Goal: Information Seeking & Learning: Find specific fact

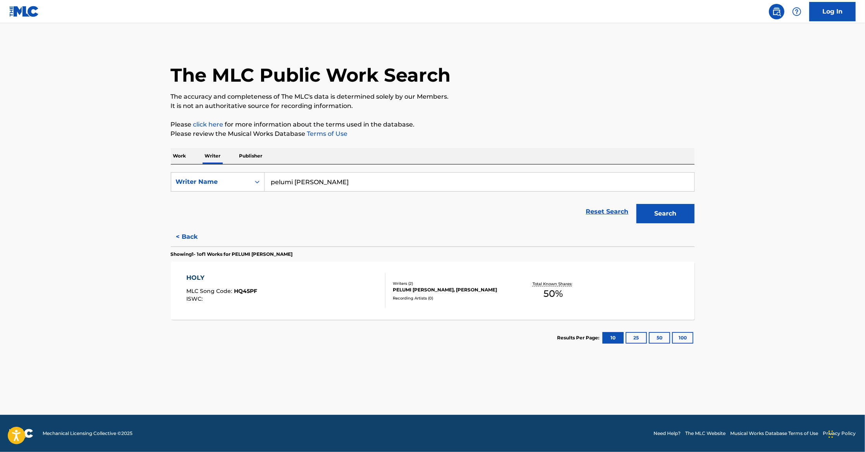
click at [301, 179] on input "pelumi [PERSON_NAME]" at bounding box center [478, 182] width 429 height 19
paste input "BIEN [PERSON_NAME]"
type input "bien [PERSON_NAME]"
click at [649, 216] on button "Search" at bounding box center [665, 213] width 58 height 19
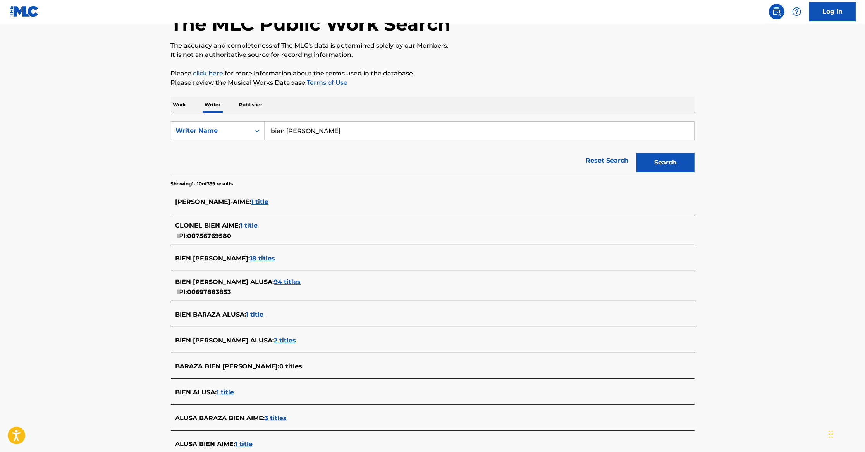
scroll to position [53, 0]
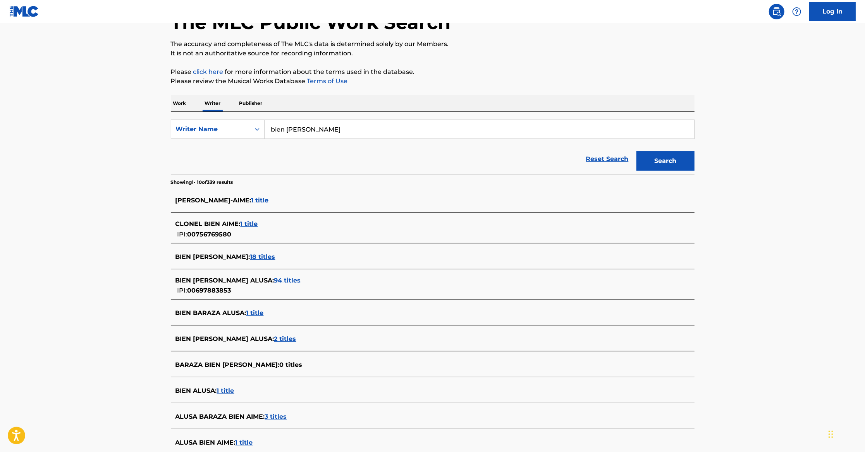
click at [279, 283] on div "BIEN [PERSON_NAME] ALUSA : 94 titles" at bounding box center [422, 280] width 494 height 9
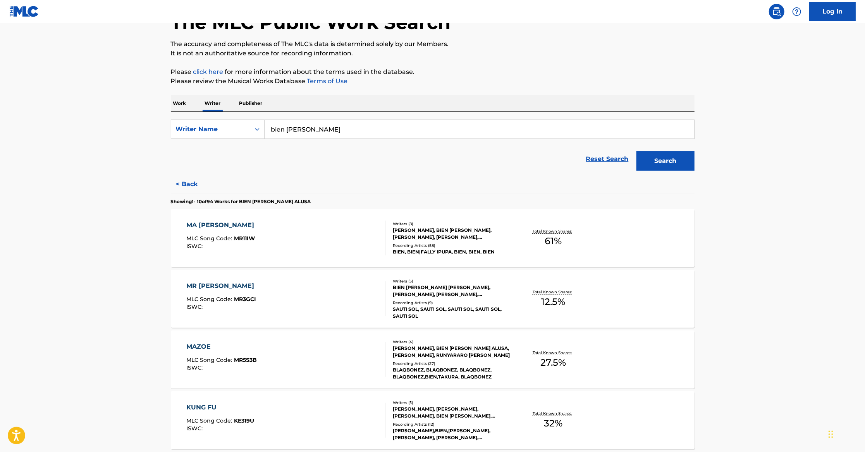
click at [445, 240] on div "Writers ( 8 ) [PERSON_NAME], BIEN [PERSON_NAME], [PERSON_NAME], [PERSON_NAME], …" at bounding box center [447, 238] width 124 height 34
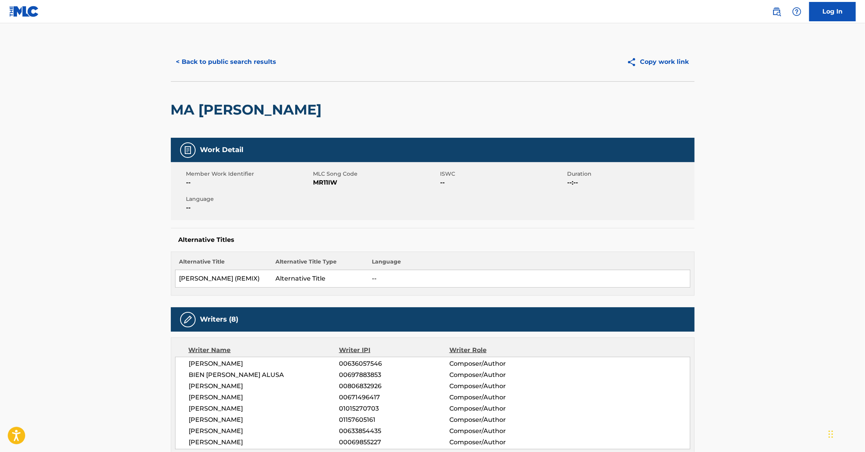
click at [234, 64] on button "< Back to public search results" at bounding box center [226, 61] width 111 height 19
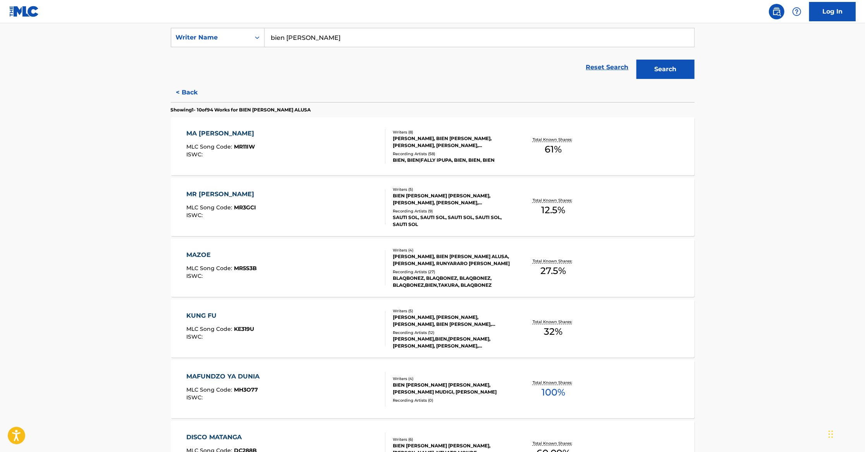
scroll to position [82, 0]
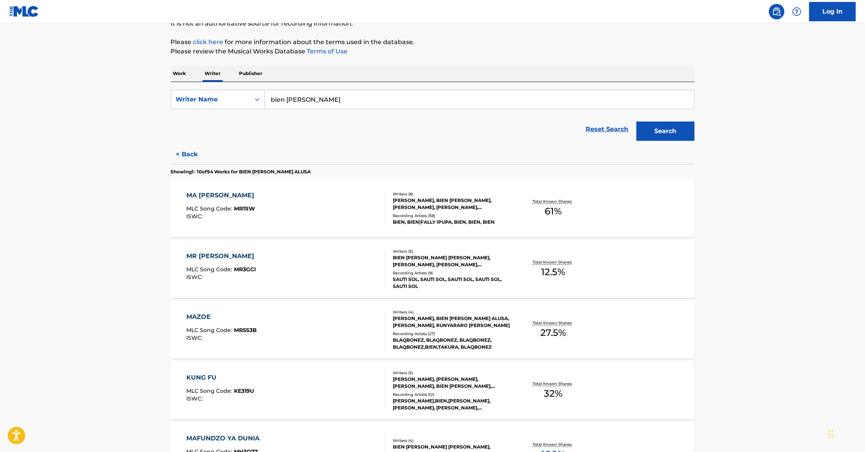
click at [185, 74] on p "Work" at bounding box center [180, 73] width 18 height 16
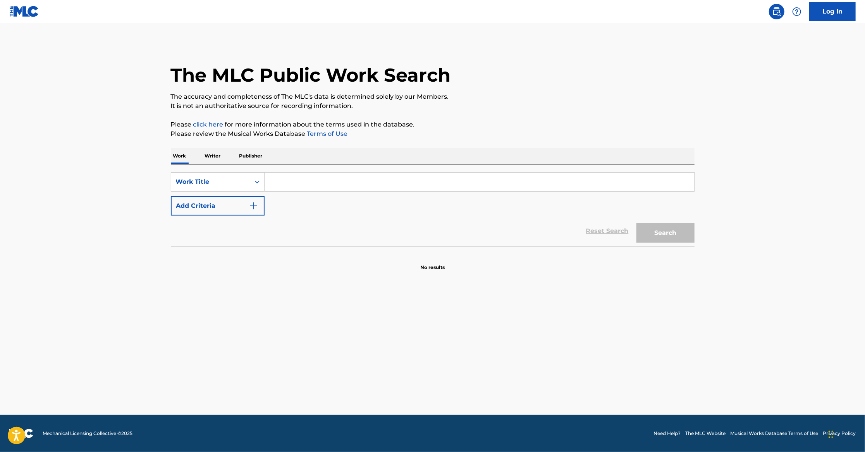
click at [275, 184] on input "Search Form" at bounding box center [478, 182] width 429 height 19
click at [258, 204] on img "Search Form" at bounding box center [253, 205] width 9 height 9
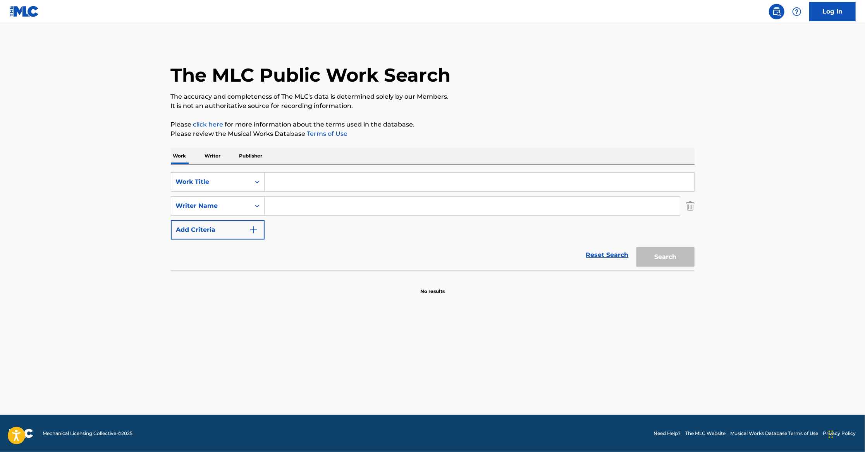
click at [279, 200] on input "Search Form" at bounding box center [471, 206] width 415 height 19
paste input "BIEN [PERSON_NAME]"
type input "BIEN [PERSON_NAME]"
click at [278, 182] on input "Search Form" at bounding box center [478, 182] width 429 height 19
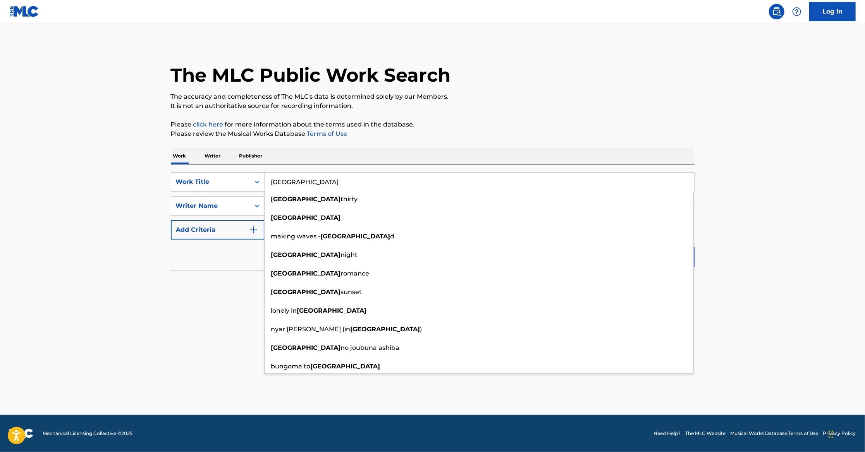
type input "[GEOGRAPHIC_DATA]"
click at [214, 293] on section "No results" at bounding box center [433, 285] width 524 height 20
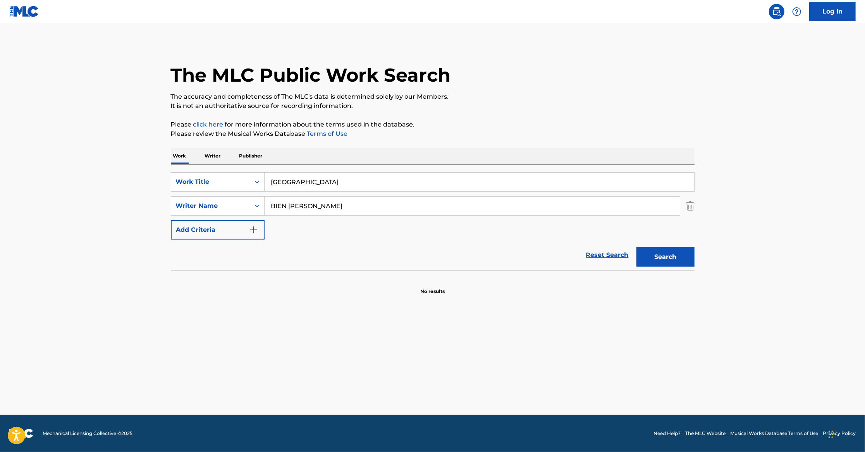
click at [670, 256] on button "Search" at bounding box center [665, 256] width 58 height 19
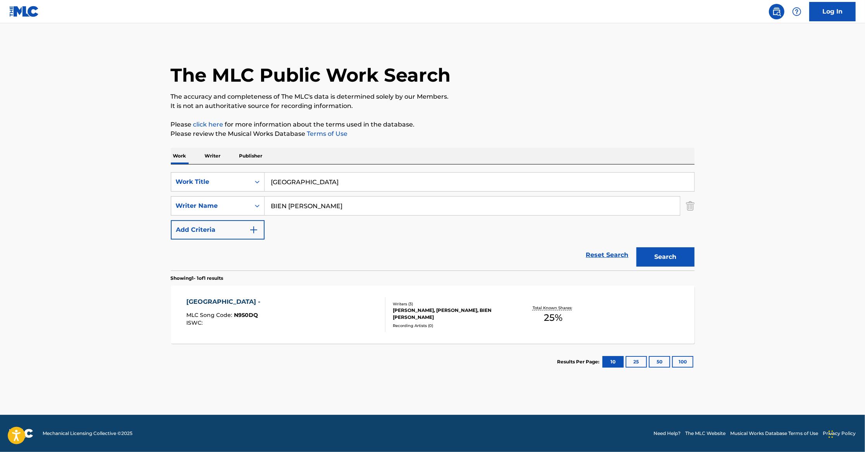
click at [517, 312] on div "Total Known Shares: 25 %" at bounding box center [553, 315] width 87 height 24
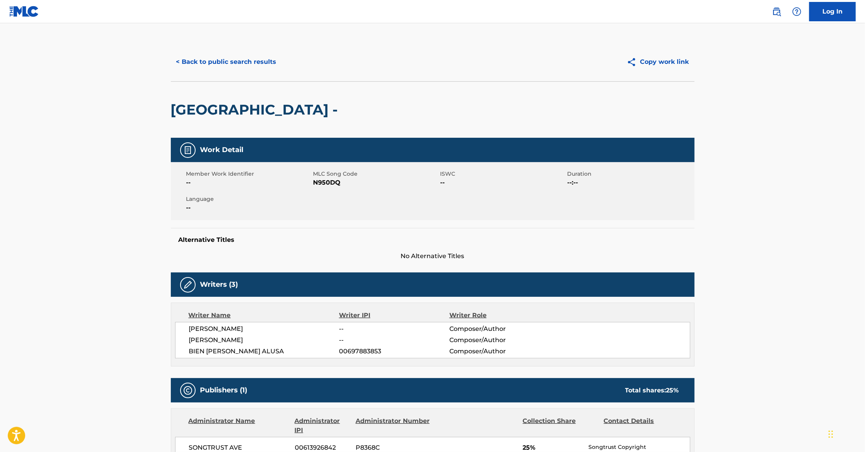
click at [220, 59] on button "< Back to public search results" at bounding box center [226, 61] width 111 height 19
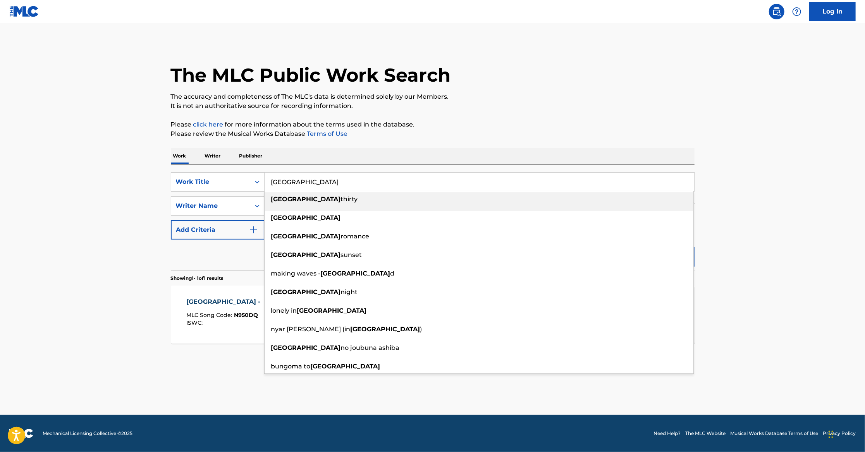
drag, startPoint x: 313, startPoint y: 185, endPoint x: 271, endPoint y: 182, distance: 42.7
click at [271, 182] on input "[GEOGRAPHIC_DATA]" at bounding box center [478, 182] width 429 height 19
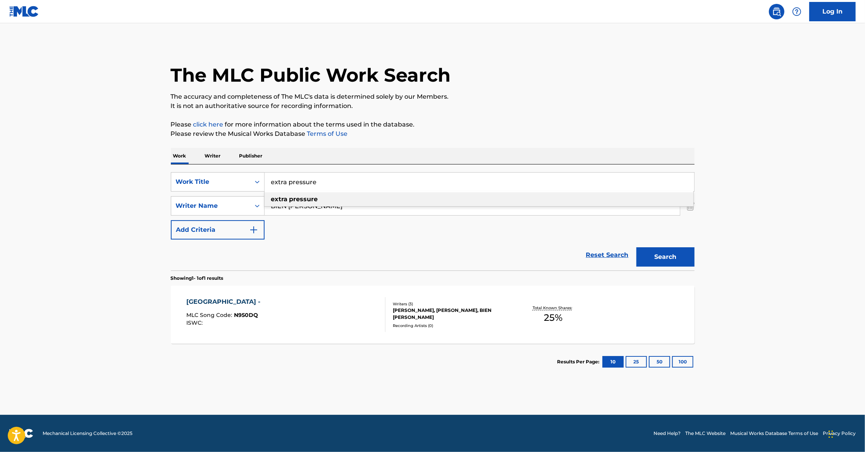
type input "extra pressure"
click at [285, 201] on strong "extra" at bounding box center [279, 199] width 17 height 7
click at [665, 255] on button "Search" at bounding box center [665, 256] width 58 height 19
click at [416, 314] on div "[PERSON_NAME], BIEN [PERSON_NAME], [PERSON_NAME] [PERSON_NAME]" at bounding box center [451, 314] width 117 height 14
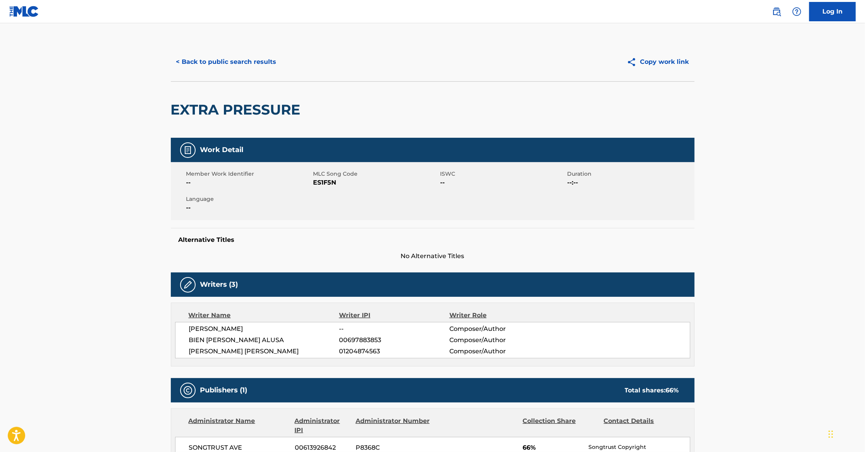
click at [247, 60] on button "< Back to public search results" at bounding box center [226, 61] width 111 height 19
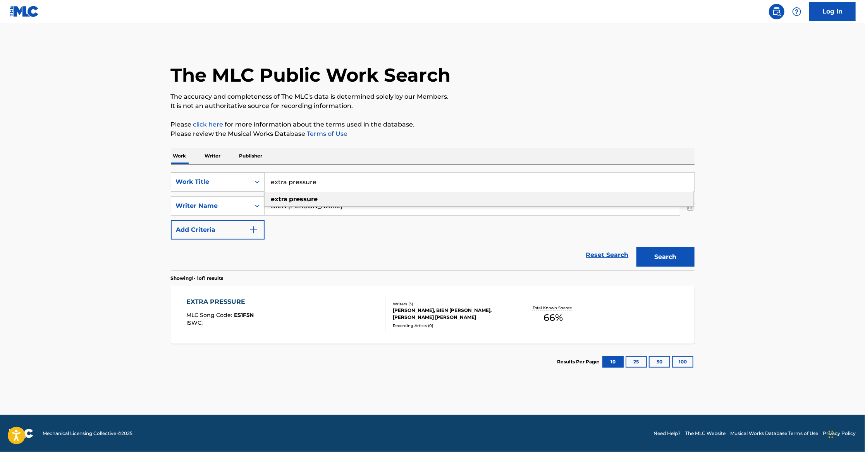
drag, startPoint x: 319, startPoint y: 182, endPoint x: 248, endPoint y: 181, distance: 70.9
click at [248, 181] on div "SearchWithCriteriac03d9ba1-3dd1-4667-91fa-4cee92abb308 Work Title extra pressur…" at bounding box center [433, 181] width 524 height 19
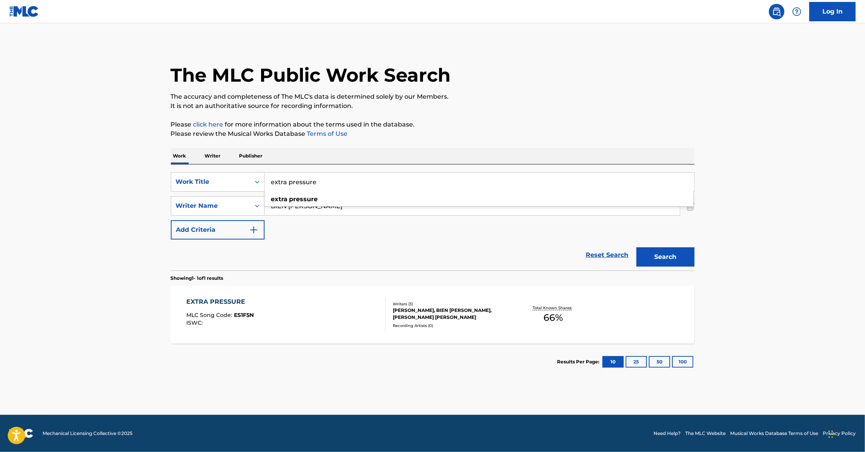
click at [323, 242] on div "Reset Search Search" at bounding box center [433, 255] width 524 height 31
click at [649, 261] on button "Search" at bounding box center [665, 256] width 58 height 19
click at [441, 312] on div "[PERSON_NAME], BIEN [PERSON_NAME], [PERSON_NAME] [PERSON_NAME]" at bounding box center [451, 314] width 117 height 14
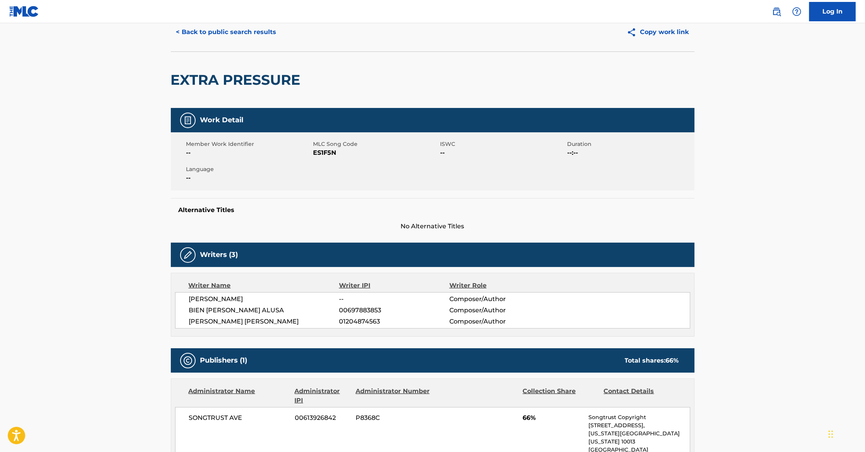
scroll to position [16, 0]
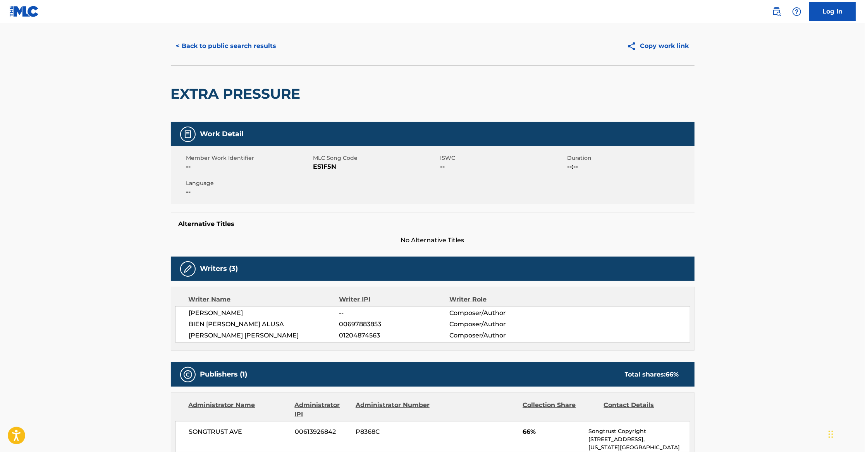
click at [256, 45] on button "< Back to public search results" at bounding box center [226, 45] width 111 height 19
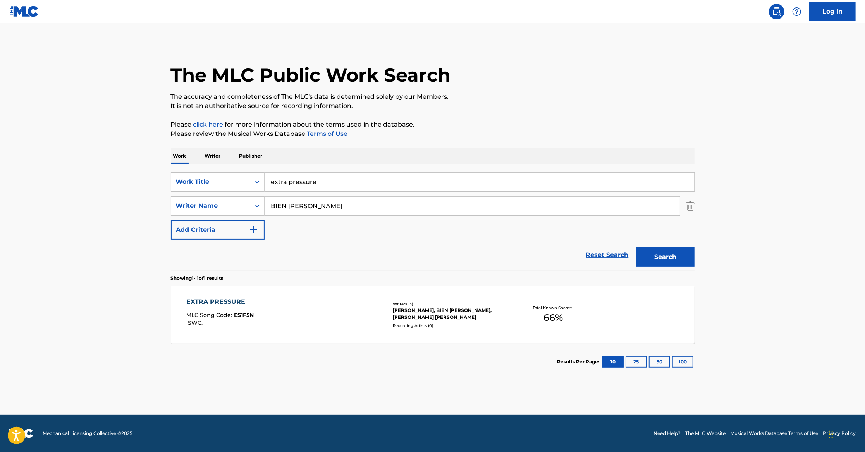
click at [313, 181] on input "extra pressure" at bounding box center [478, 182] width 429 height 19
click at [219, 156] on p "Writer" at bounding box center [213, 156] width 21 height 16
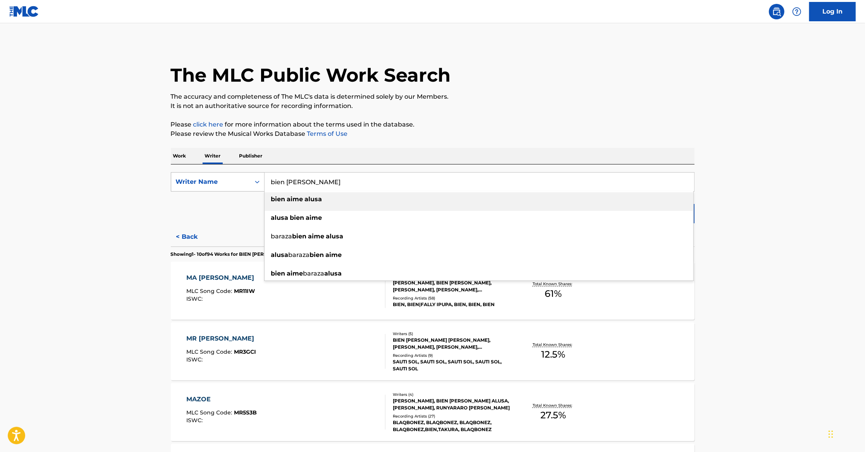
drag, startPoint x: 323, startPoint y: 186, endPoint x: 251, endPoint y: 184, distance: 72.5
click at [251, 184] on div "SearchWithCriteriae0082894-1d7f-439f-9c46-5e57e625e893 Writer Name bien [PERSON…" at bounding box center [433, 181] width 524 height 19
paste input "[PERSON_NAME]"
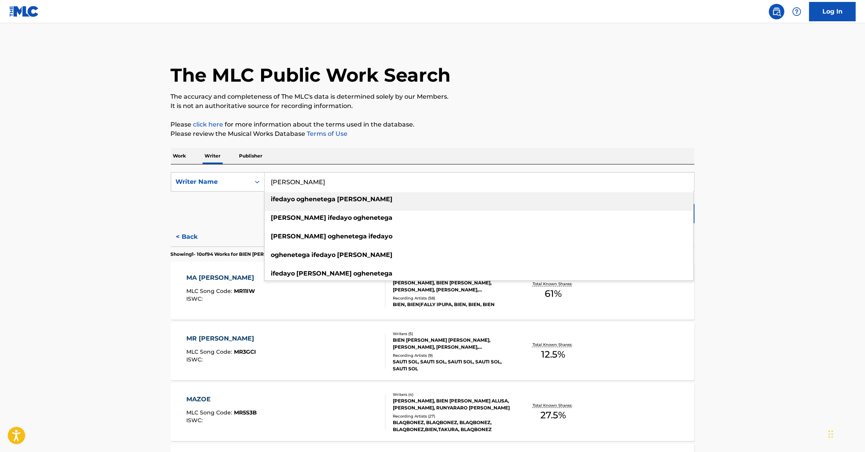
type input "[PERSON_NAME]"
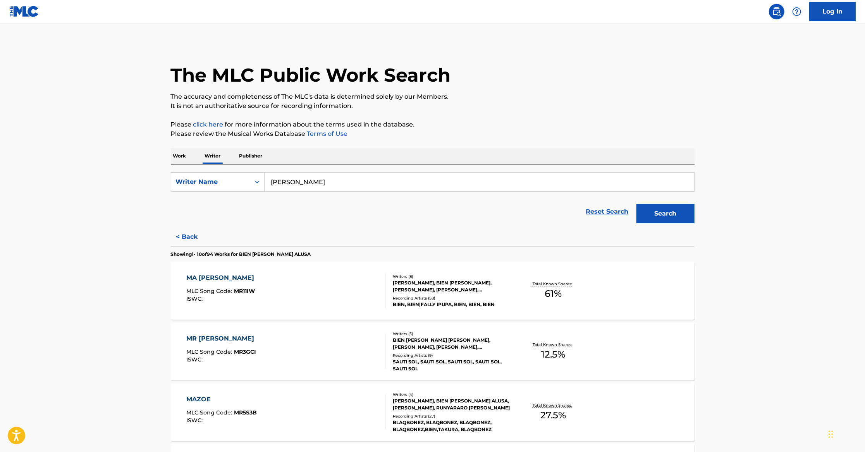
click at [243, 212] on div "Reset Search Search" at bounding box center [433, 211] width 524 height 31
click at [668, 210] on button "Search" at bounding box center [665, 213] width 58 height 19
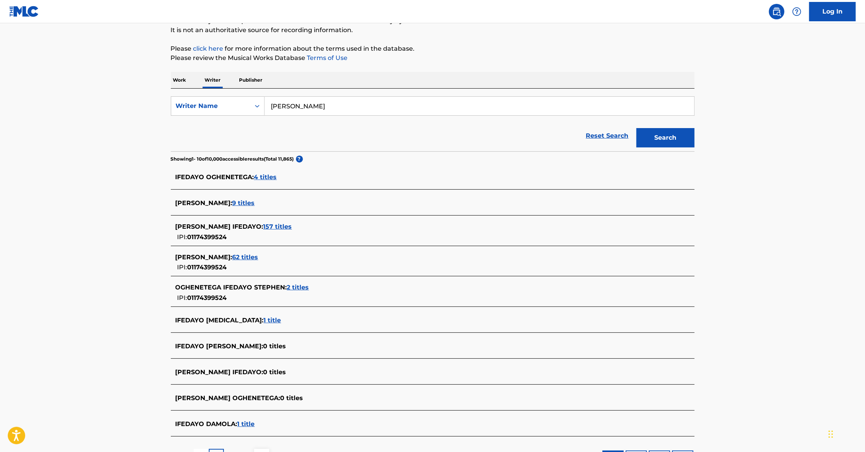
scroll to position [77, 0]
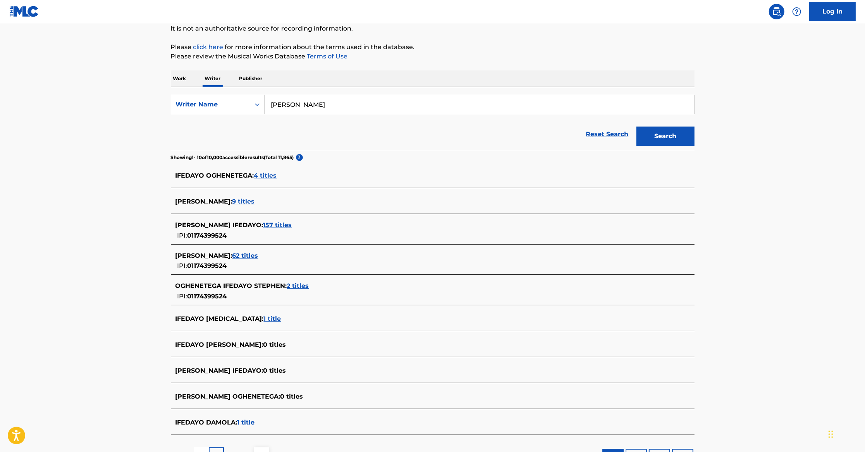
click at [292, 227] on span "157 titles" at bounding box center [277, 225] width 29 height 7
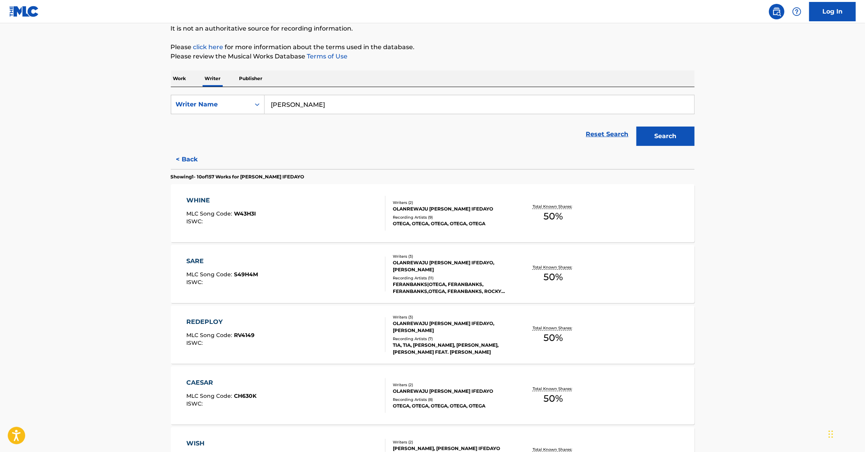
click at [458, 227] on div "OTEGA, OTEGA, OTEGA, OTEGA, OTEGA" at bounding box center [451, 223] width 117 height 7
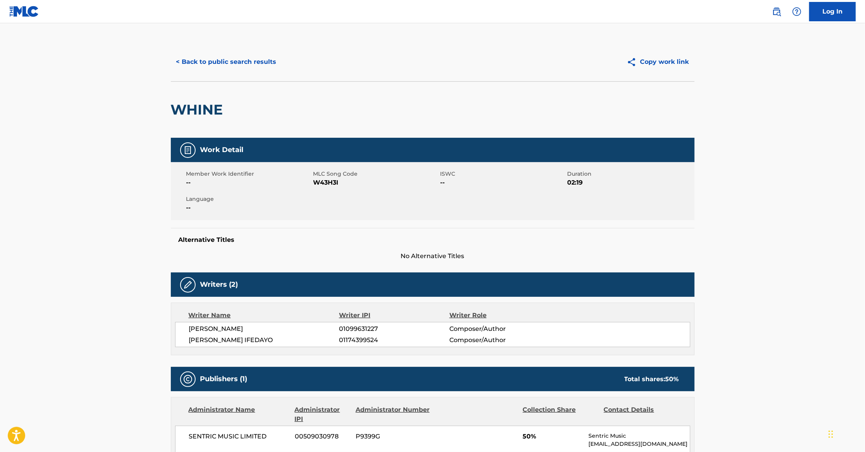
click at [263, 59] on button "< Back to public search results" at bounding box center [226, 61] width 111 height 19
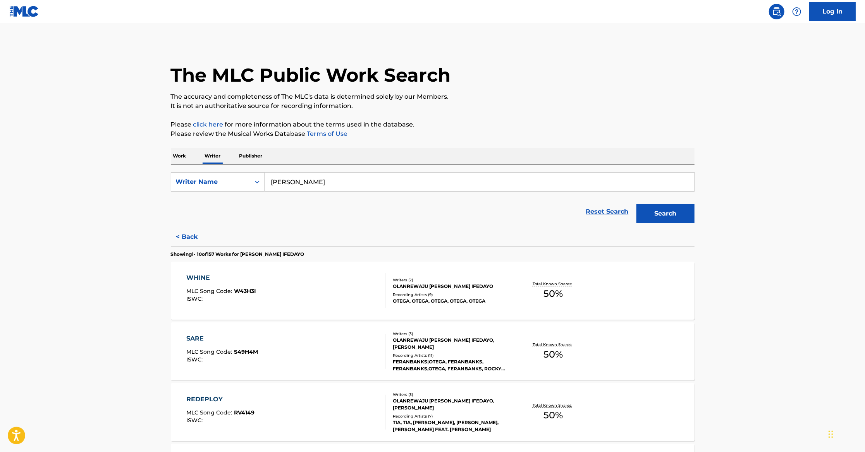
click at [489, 370] on div "FERANBANKS|OTEGA, FERANBANKS, FERANBANKS,OTEGA, FERANBANKS, ROCKY GOLD PRETTY G…" at bounding box center [451, 366] width 117 height 14
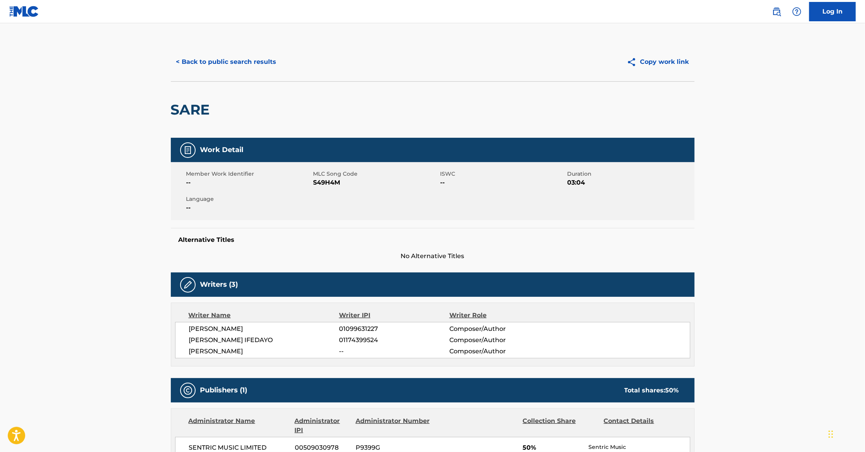
click at [229, 62] on button "< Back to public search results" at bounding box center [226, 61] width 111 height 19
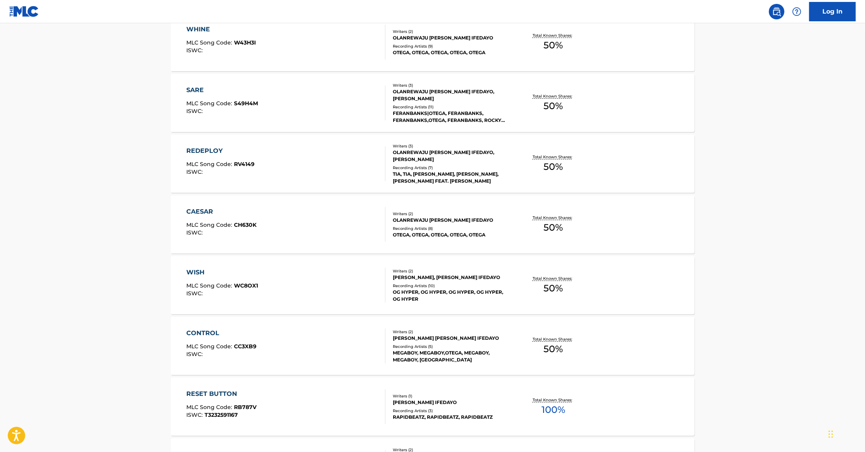
scroll to position [251, 0]
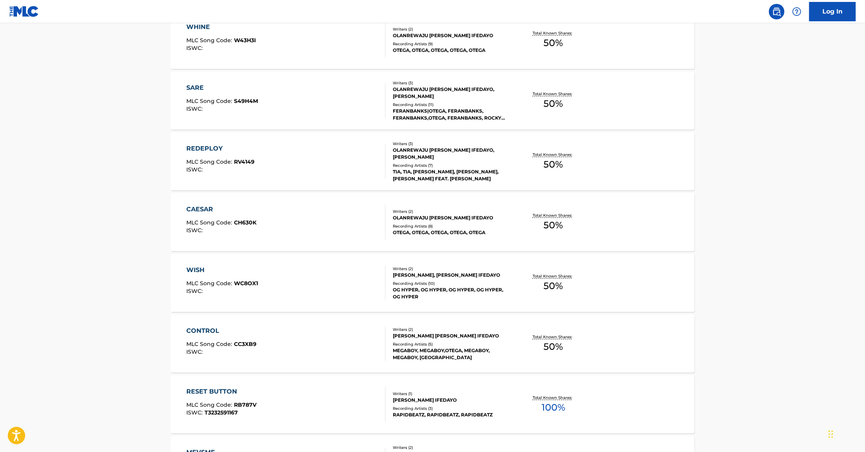
click at [440, 225] on div "Writers ( 2 ) [PERSON_NAME] [PERSON_NAME] IFEDAYO Recording Artists ( 8 ) [PERS…" at bounding box center [447, 222] width 124 height 27
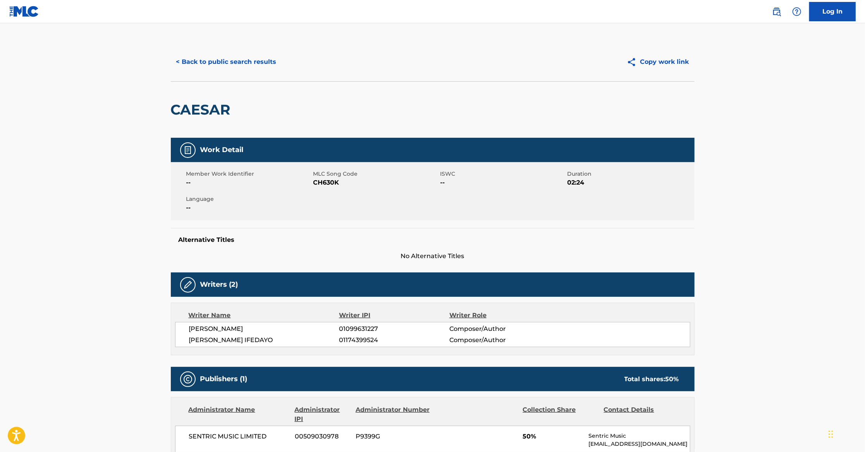
click at [251, 62] on button "< Back to public search results" at bounding box center [226, 61] width 111 height 19
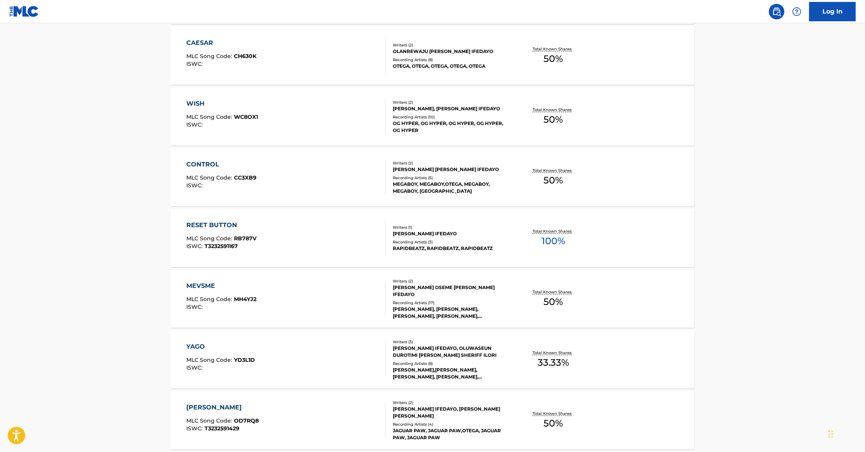
scroll to position [427, 0]
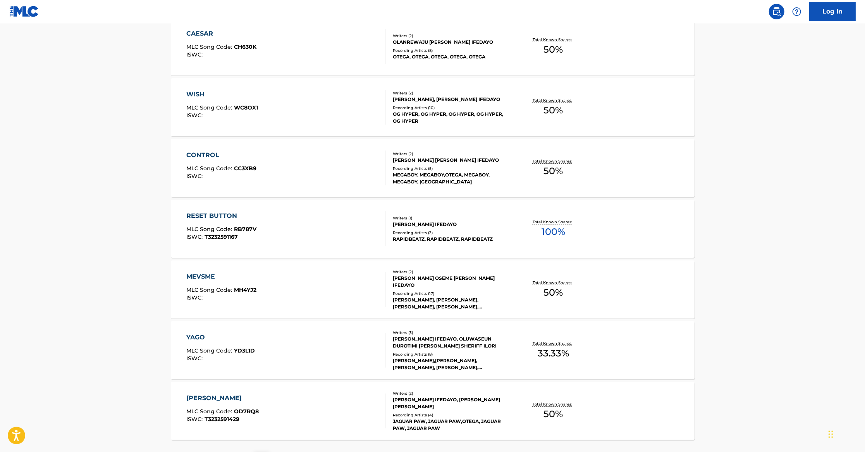
click at [449, 227] on div "[PERSON_NAME] IFEDAYO" at bounding box center [451, 224] width 117 height 7
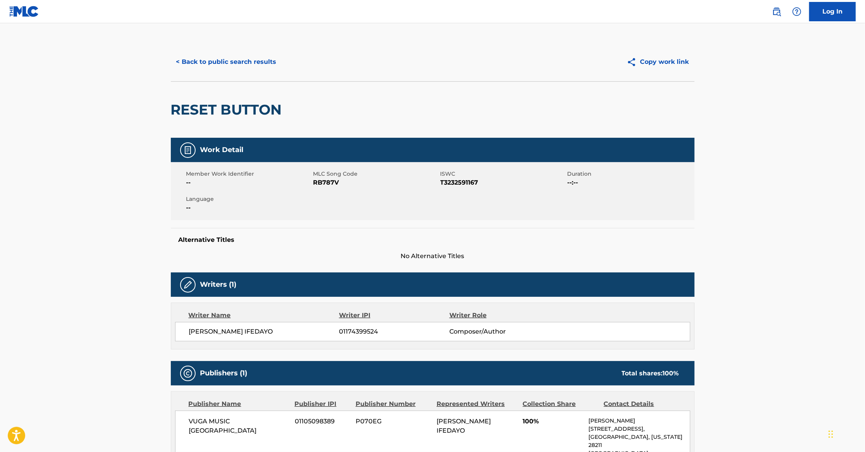
click at [268, 62] on button "< Back to public search results" at bounding box center [226, 61] width 111 height 19
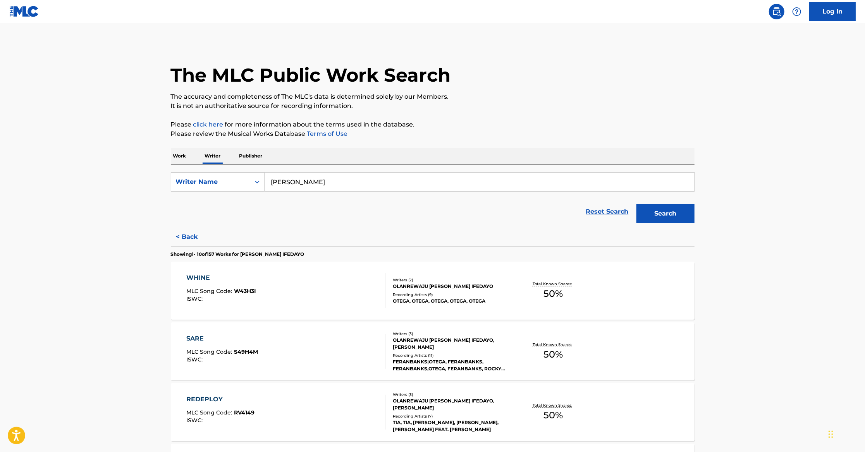
click at [179, 152] on p "Work" at bounding box center [180, 156] width 18 height 16
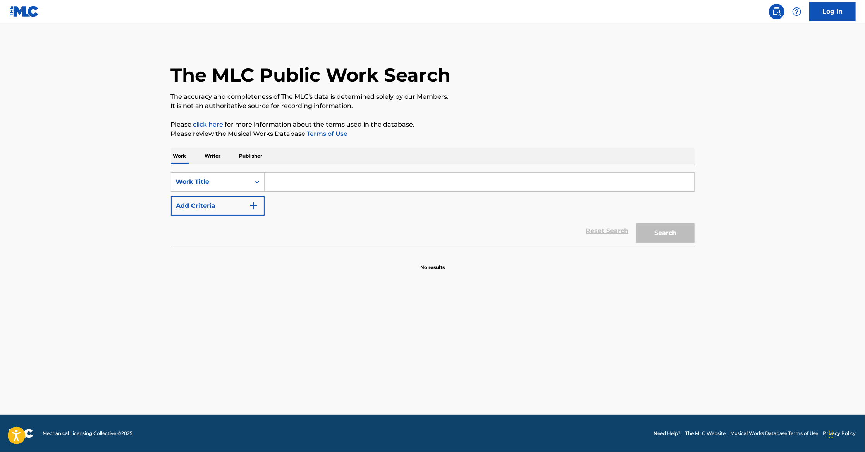
click at [255, 203] on img "Search Form" at bounding box center [253, 205] width 9 height 9
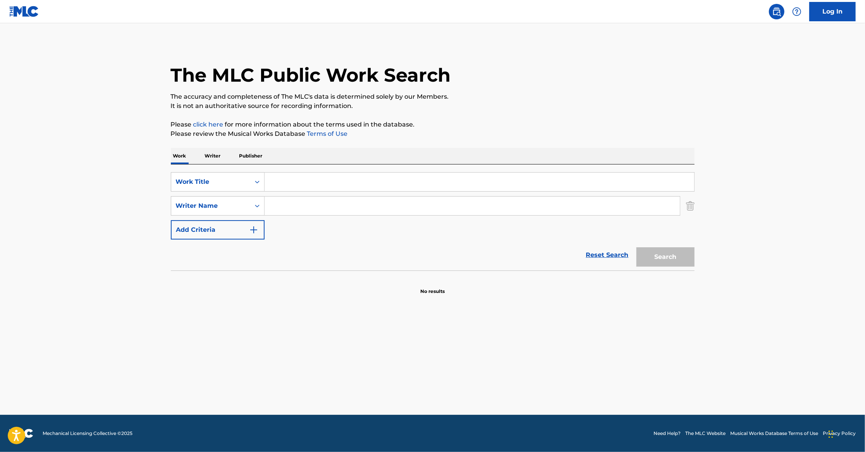
click at [272, 204] on input "Search Form" at bounding box center [471, 206] width 415 height 19
paste input "[PERSON_NAME]"
type input "[PERSON_NAME]"
click at [296, 189] on input "Search Form" at bounding box center [478, 182] width 429 height 19
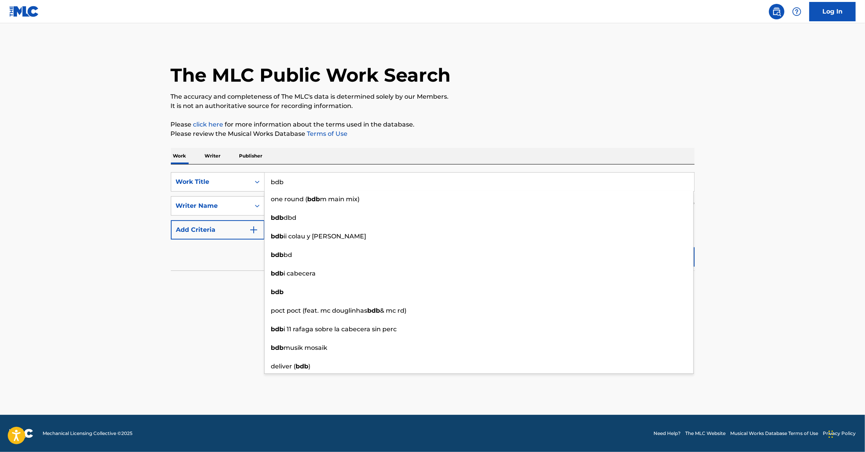
type input "bdb"
click at [227, 282] on section "No results" at bounding box center [433, 285] width 524 height 20
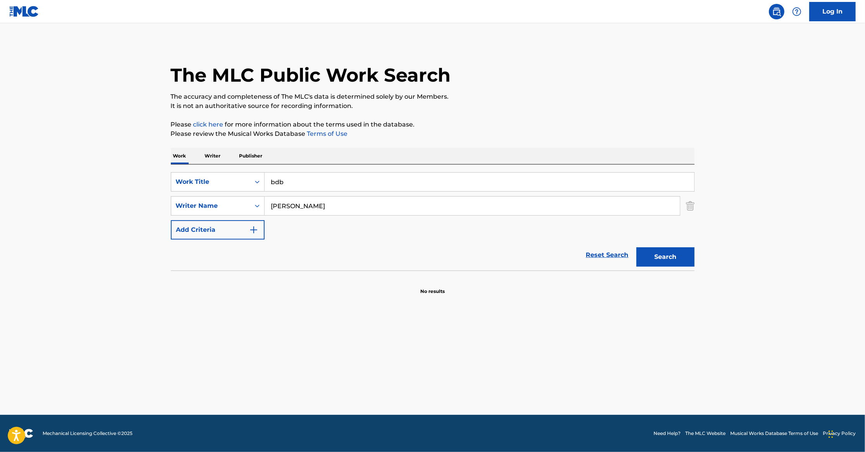
click at [641, 256] on button "Search" at bounding box center [665, 256] width 58 height 19
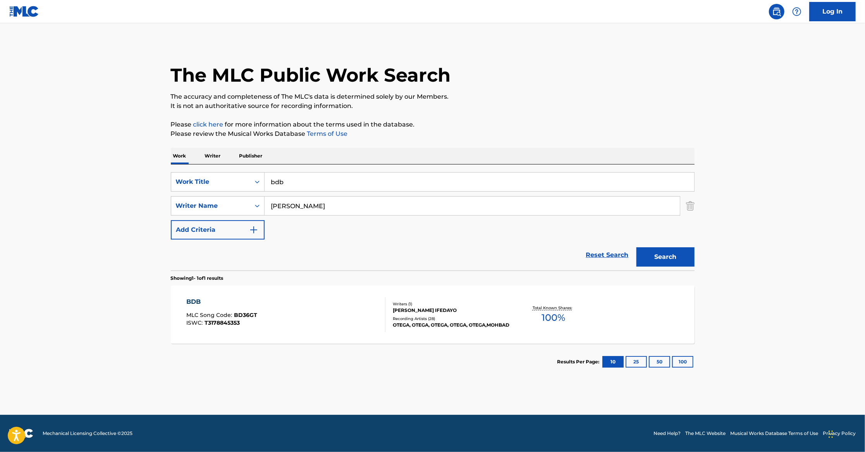
click at [411, 297] on div "BDB MLC Song Code : BD36GT ISWC : T3178845353 Writers ( 1 ) [PERSON_NAME] IFEDA…" at bounding box center [433, 315] width 524 height 58
